Goal: Task Accomplishment & Management: Complete application form

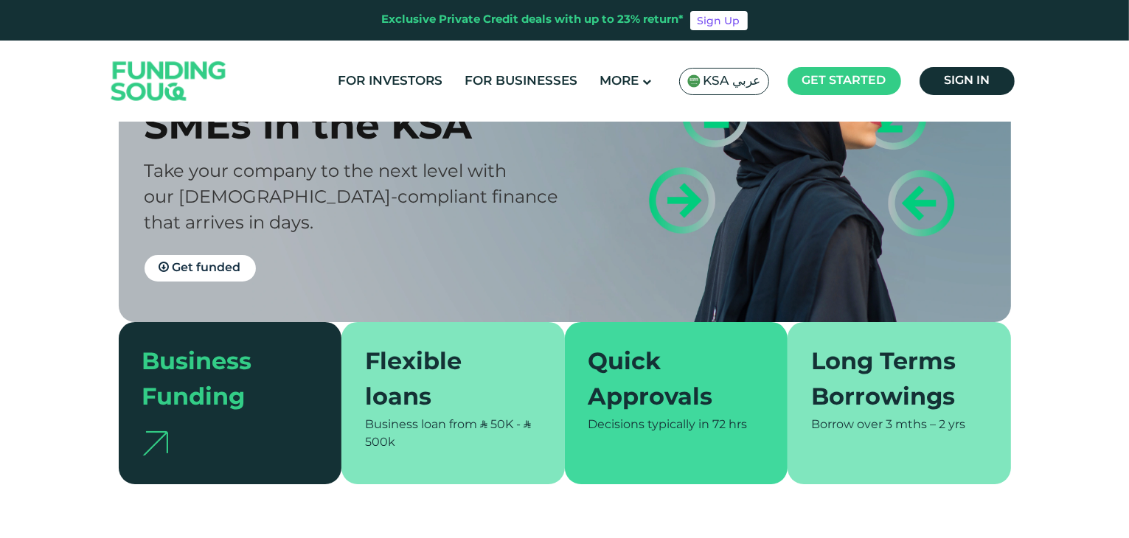
scroll to position [221, 0]
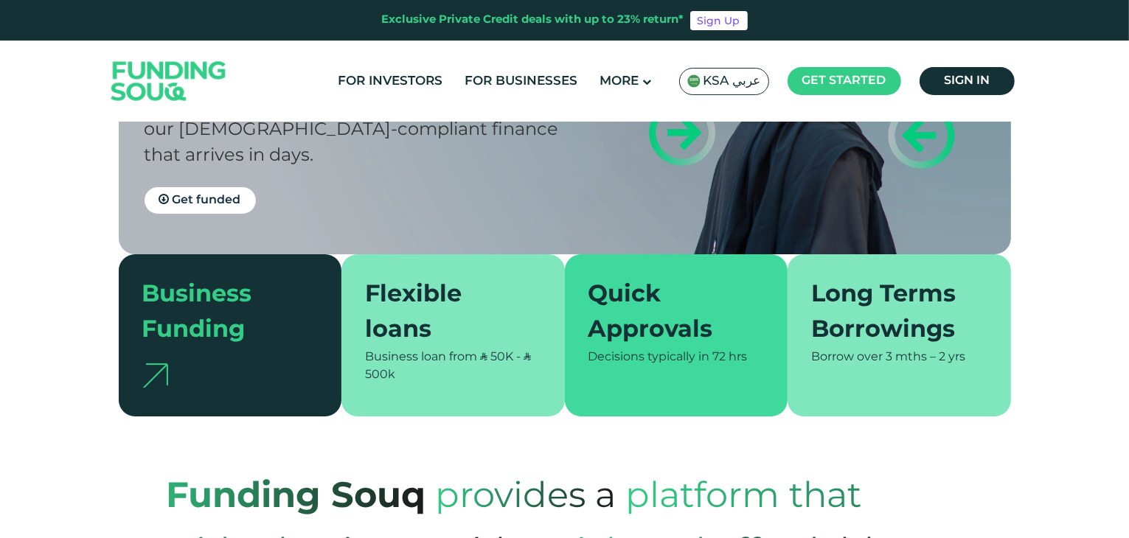
click at [254, 373] on div at bounding box center [230, 371] width 176 height 44
click at [164, 362] on div at bounding box center [230, 371] width 176 height 44
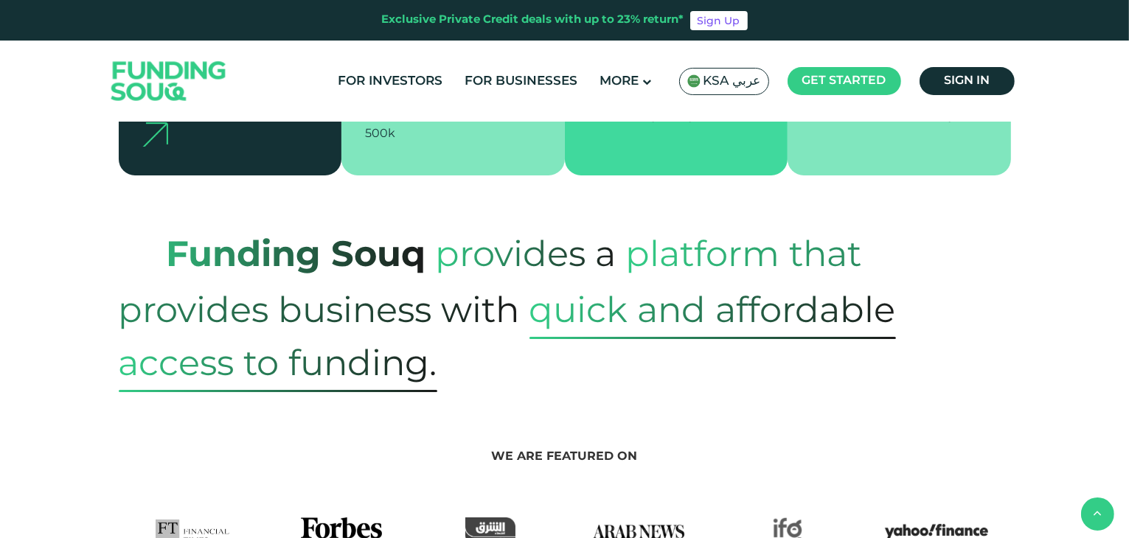
scroll to position [443, 0]
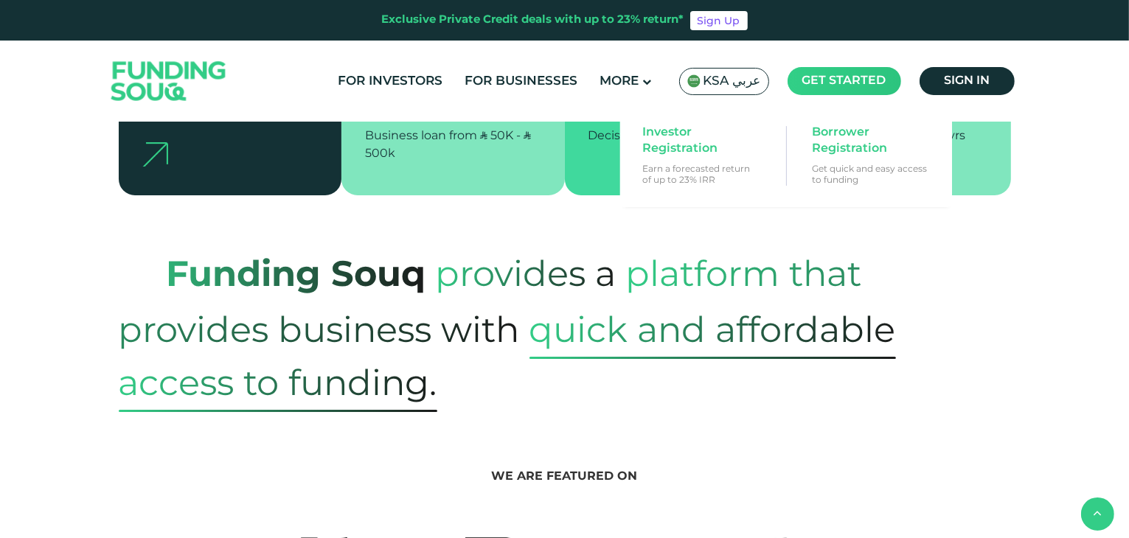
click at [819, 89] on main "Get started" at bounding box center [845, 81] width 114 height 28
click at [852, 145] on span "Borrower Registration" at bounding box center [869, 141] width 114 height 32
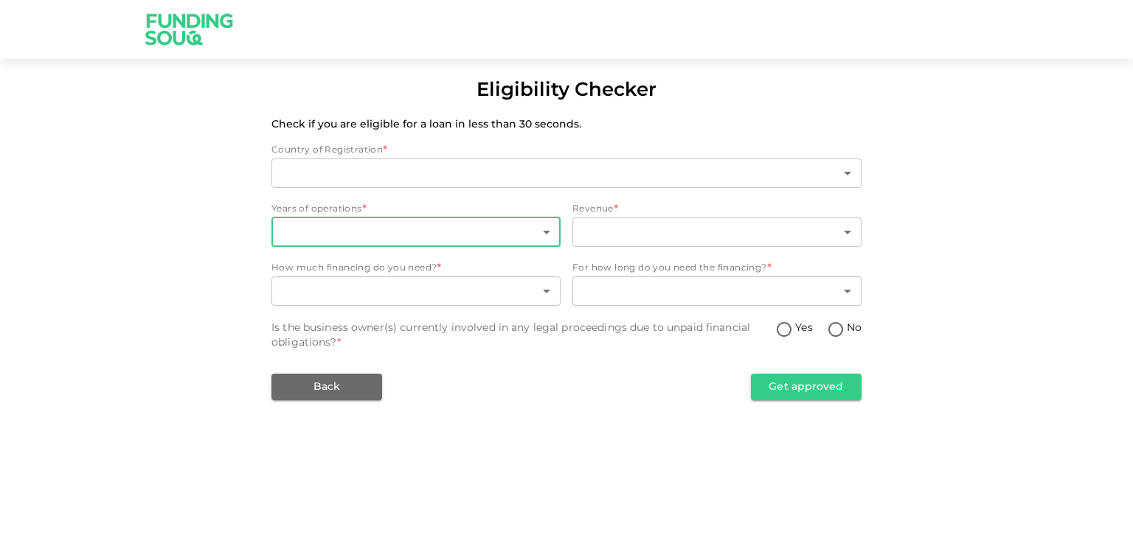
type input "2"
click at [344, 235] on body "Eligibility Checker Check if you are eligible for a loan in less than 30 second…" at bounding box center [566, 269] width 1133 height 538
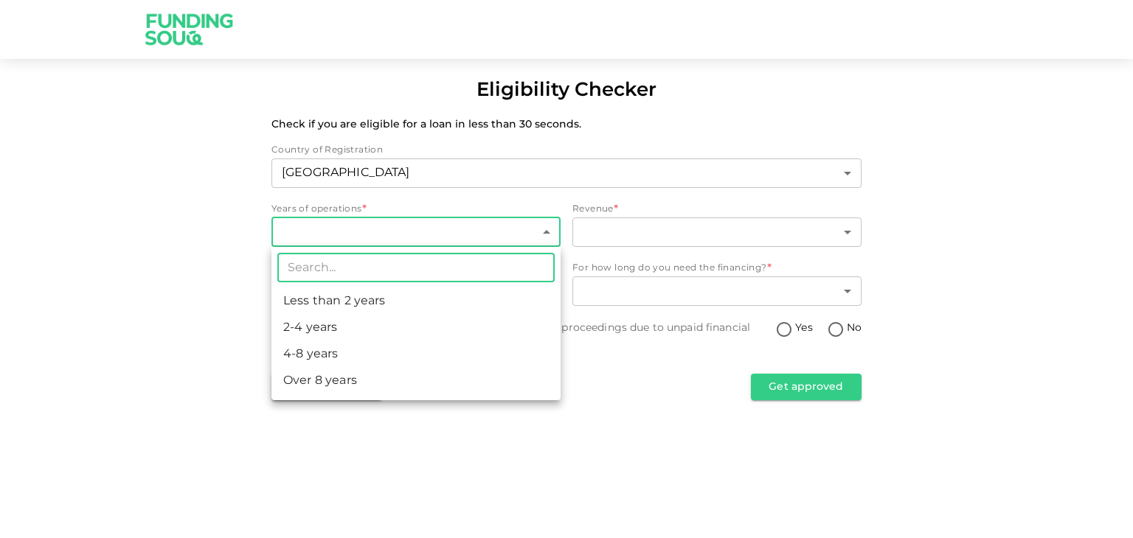
click at [339, 308] on li "Less than 2 years" at bounding box center [415, 301] width 289 height 27
type input "1"
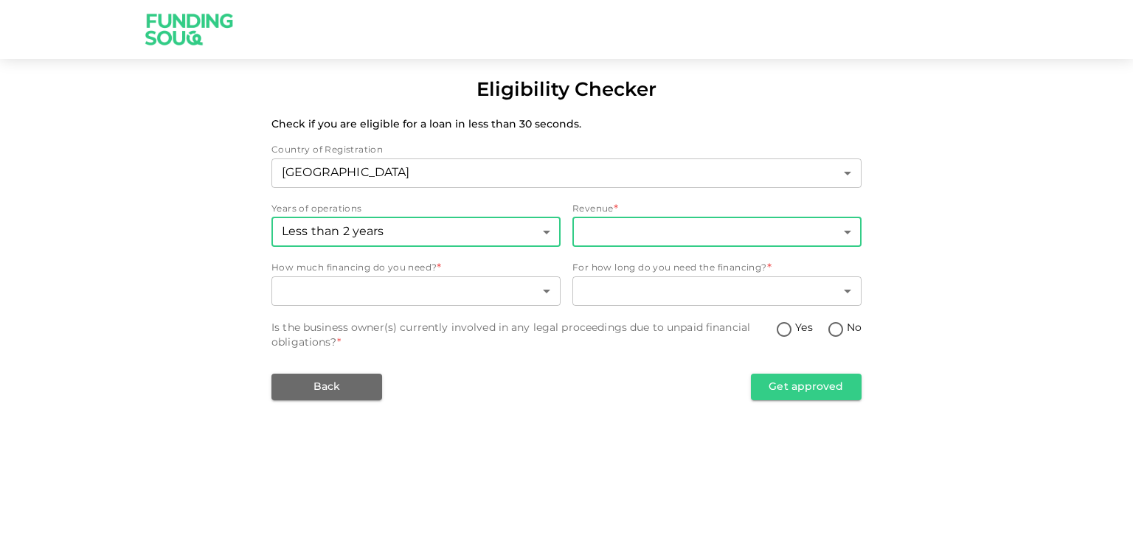
click at [588, 239] on body "Eligibility Checker Check if you are eligible for a loan in less than 30 second…" at bounding box center [566, 269] width 1133 height 538
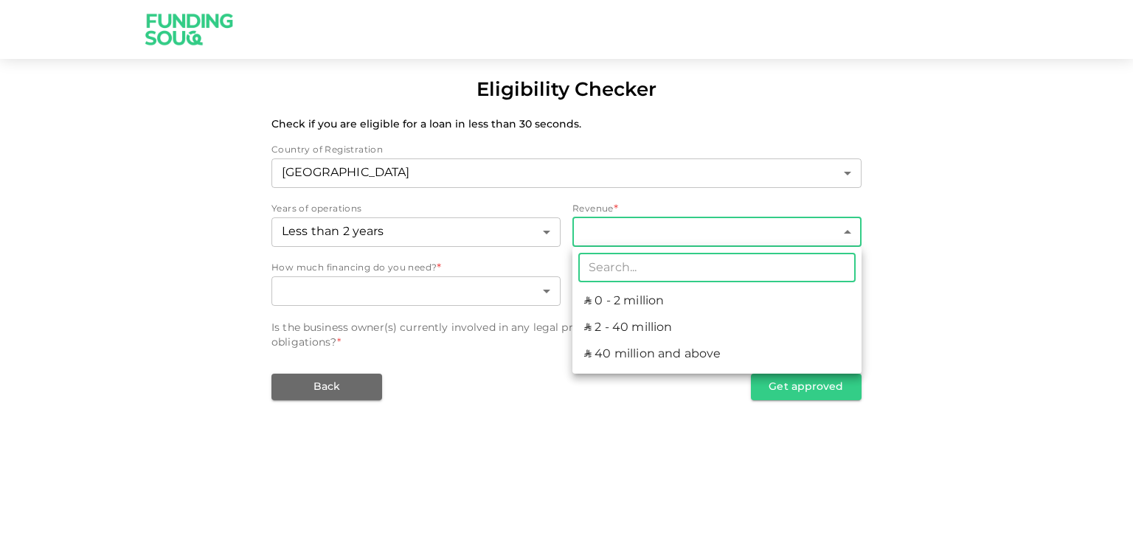
click at [609, 298] on li "ʢ 0 - 2 million" at bounding box center [716, 301] width 289 height 27
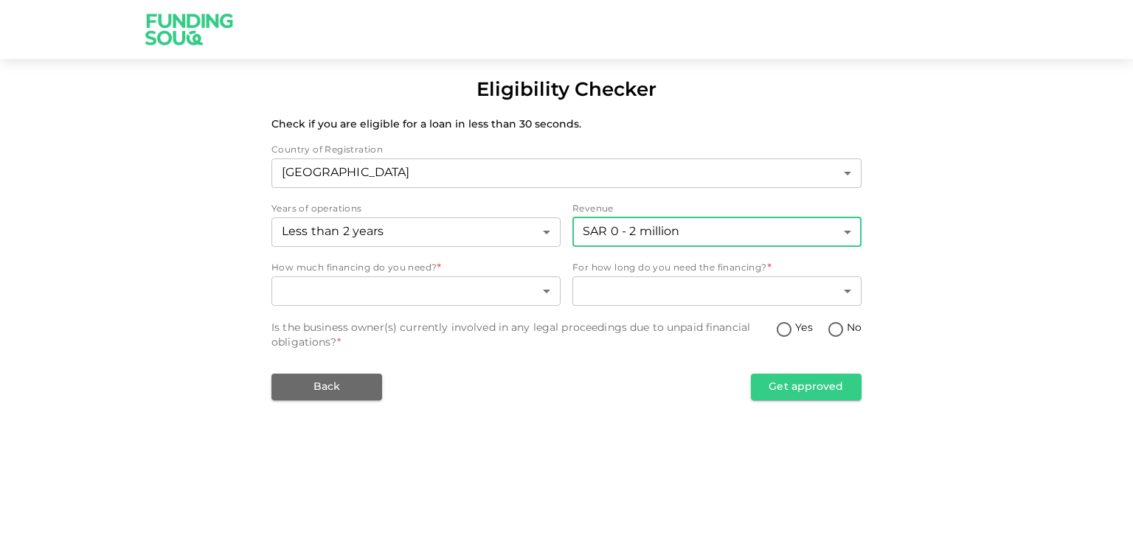
type input "1"
click at [355, 291] on body "Eligibility Checker Check if you are eligible for a loan in less than 30 second…" at bounding box center [566, 269] width 1133 height 538
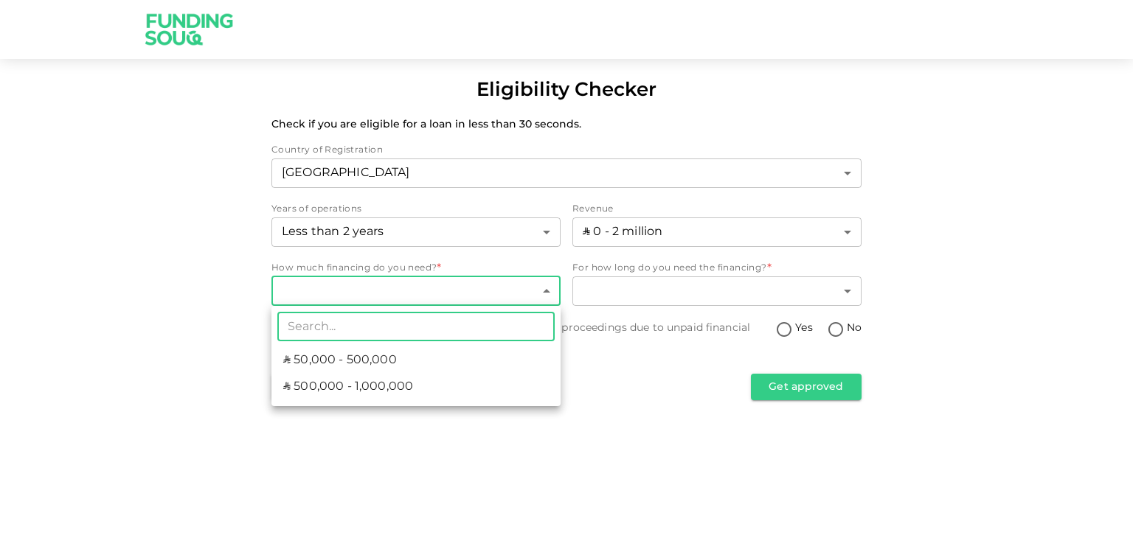
click at [388, 363] on span "ʢ 50,000 - 500,000" at bounding box center [340, 361] width 114 height 18
type input "1"
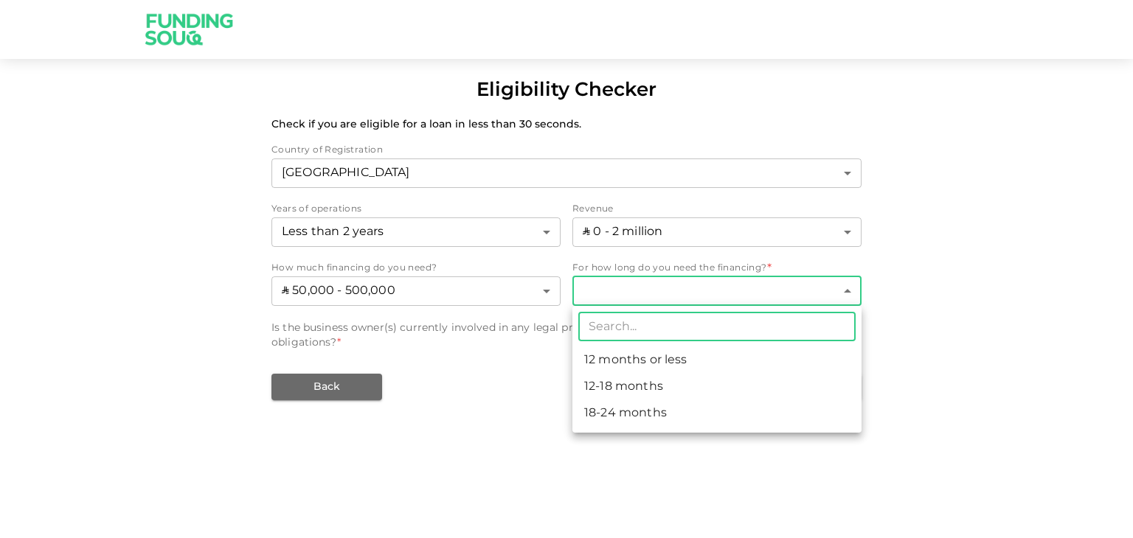
click at [670, 290] on body "Eligibility Checker Check if you are eligible for a loan in less than 30 second…" at bounding box center [566, 269] width 1133 height 538
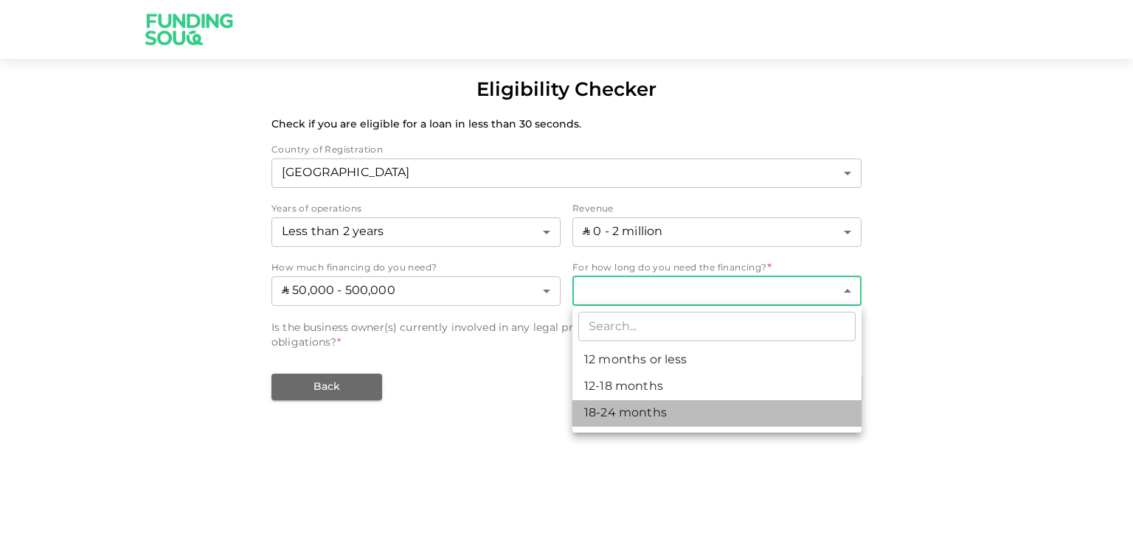
click at [646, 409] on li "18-24 months" at bounding box center [716, 413] width 289 height 27
type input "3"
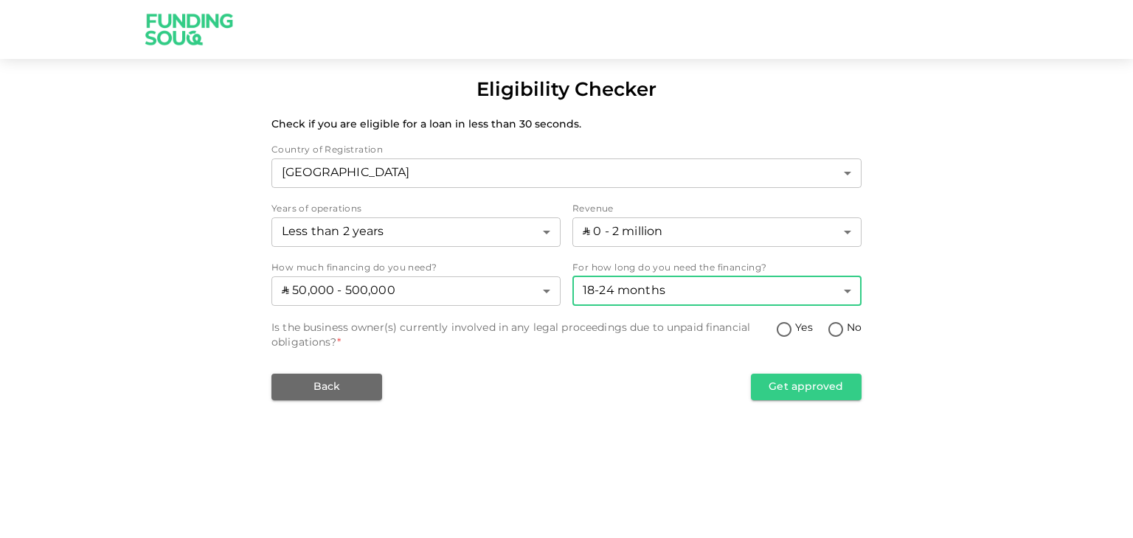
click at [834, 330] on input "No" at bounding box center [836, 331] width 22 height 20
radio input "true"
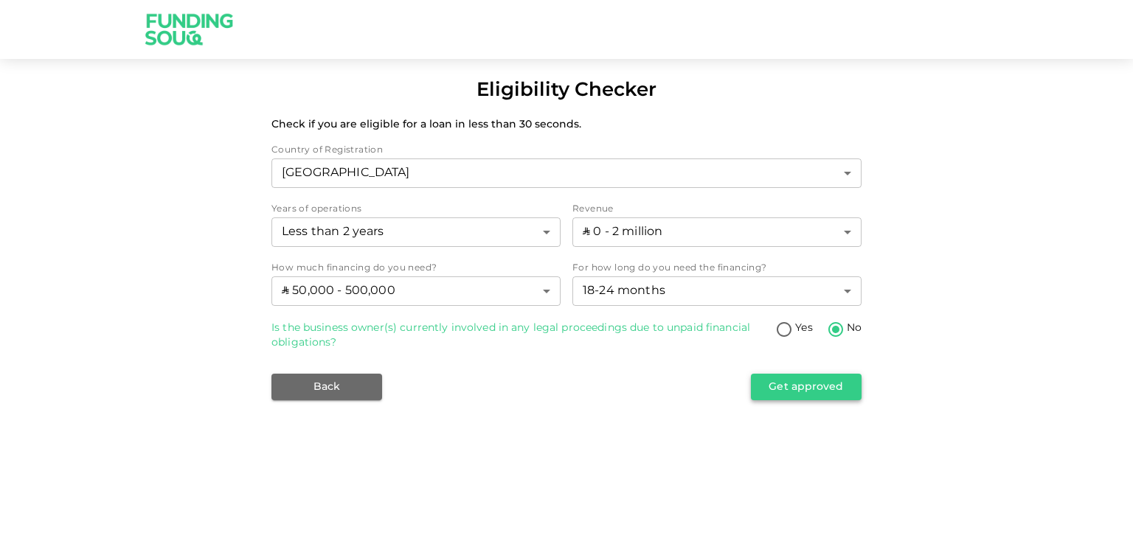
click at [791, 397] on button "Get approved" at bounding box center [806, 387] width 111 height 27
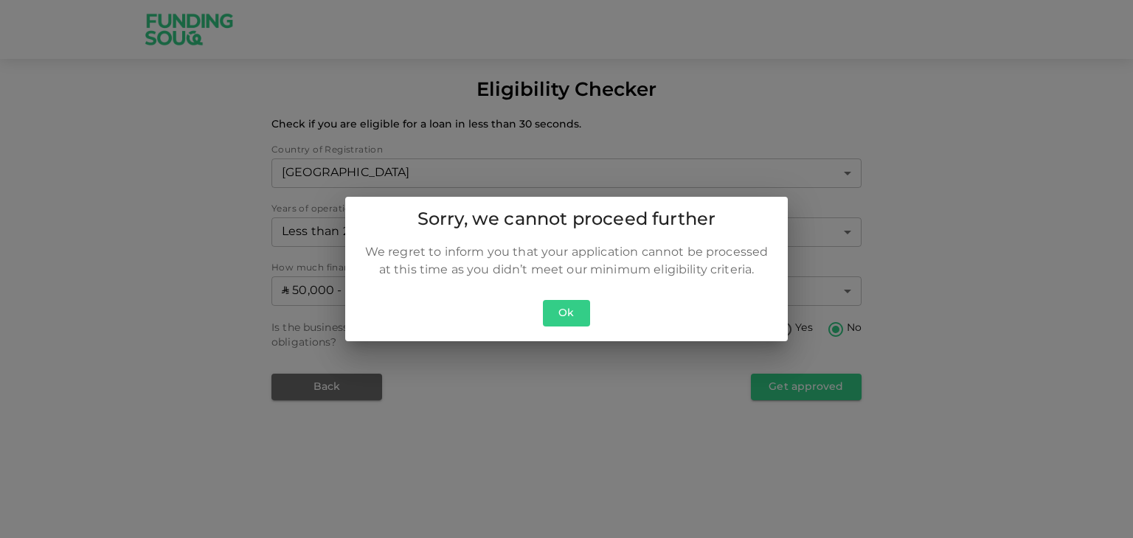
click at [558, 308] on button "Ok" at bounding box center [566, 313] width 47 height 27
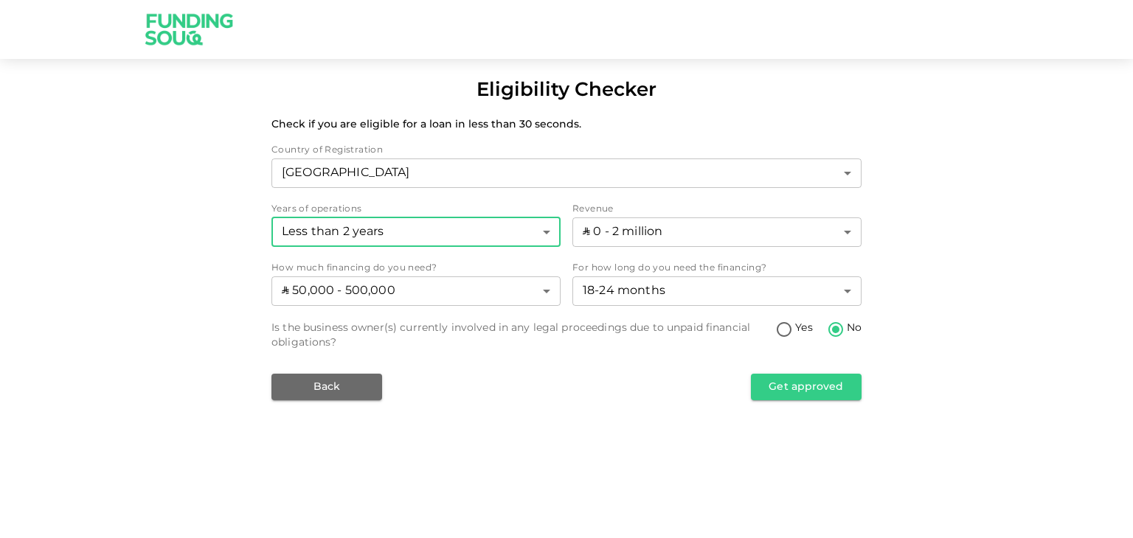
click at [414, 240] on body "Eligibility Checker Check if you are eligible for a loan in less than 30 second…" at bounding box center [566, 269] width 1133 height 538
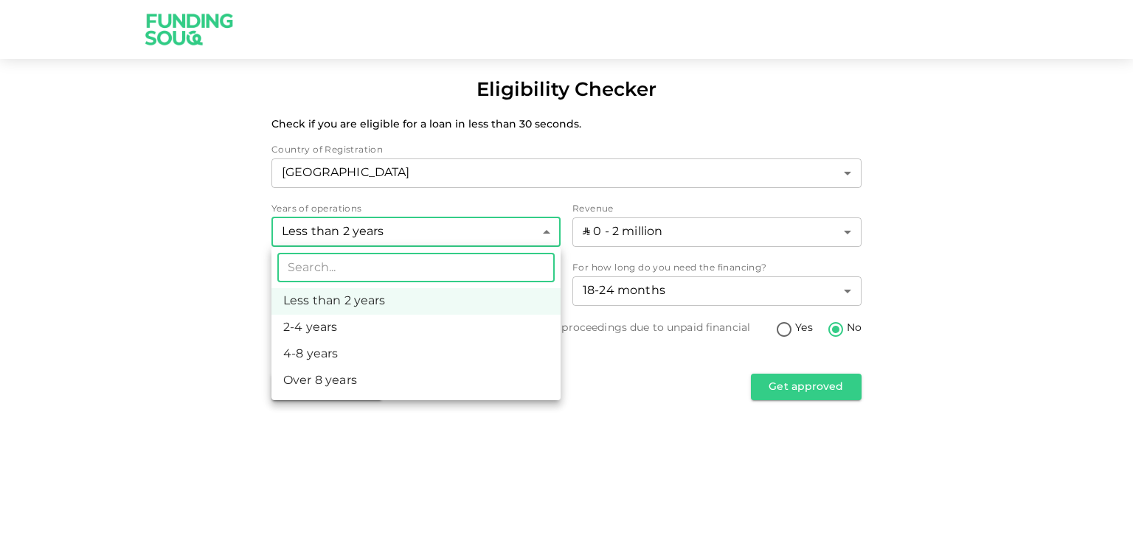
click at [347, 330] on li "2-4 years" at bounding box center [415, 328] width 289 height 27
type input "2"
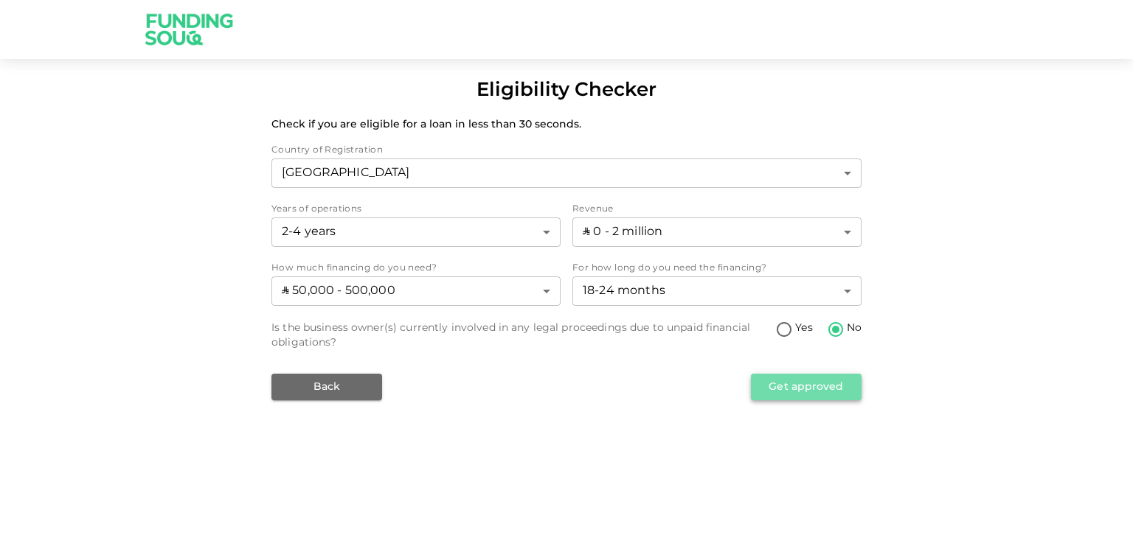
click at [805, 386] on button "Get approved" at bounding box center [806, 387] width 111 height 27
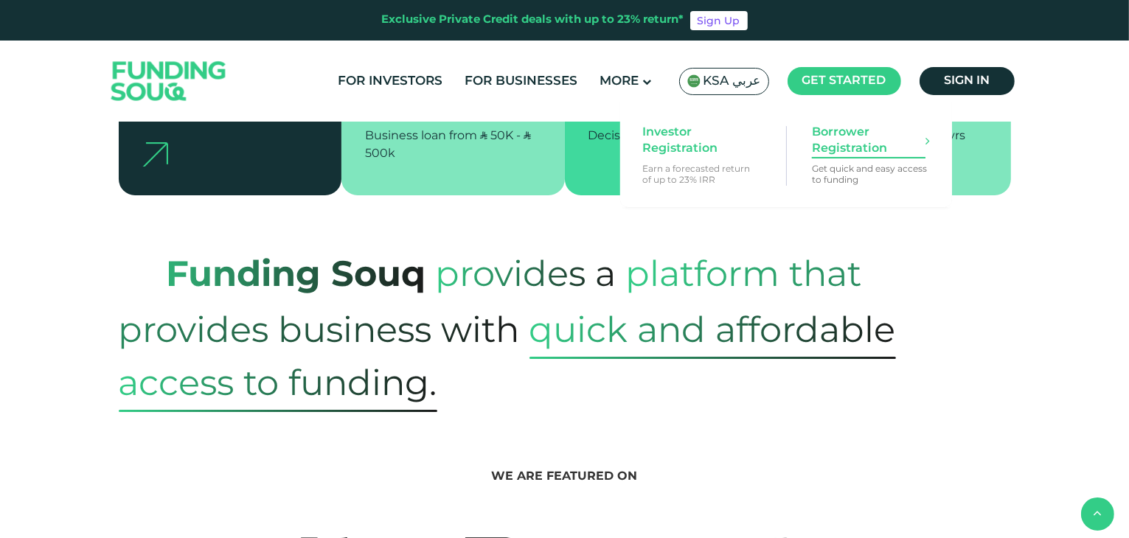
click at [842, 145] on span "Borrower Registration" at bounding box center [869, 141] width 114 height 32
